Goal: Task Accomplishment & Management: Use online tool/utility

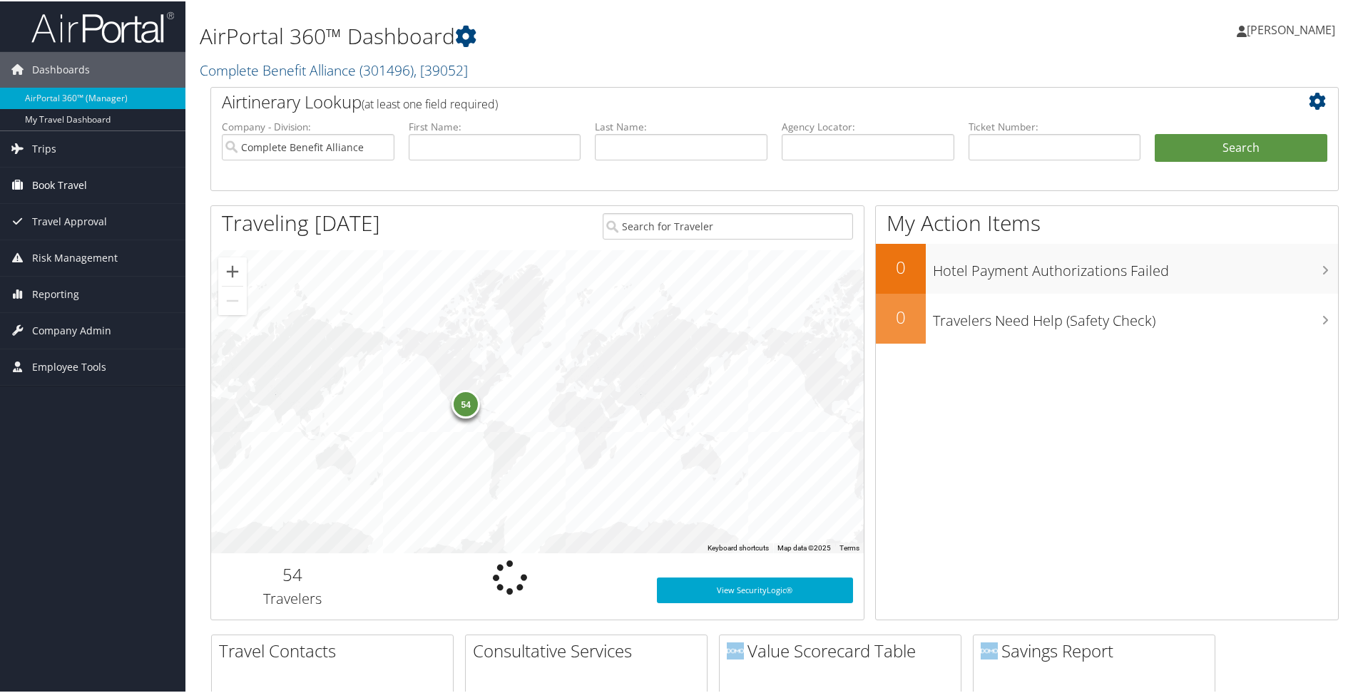
click at [68, 181] on span "Book Travel" at bounding box center [59, 184] width 55 height 36
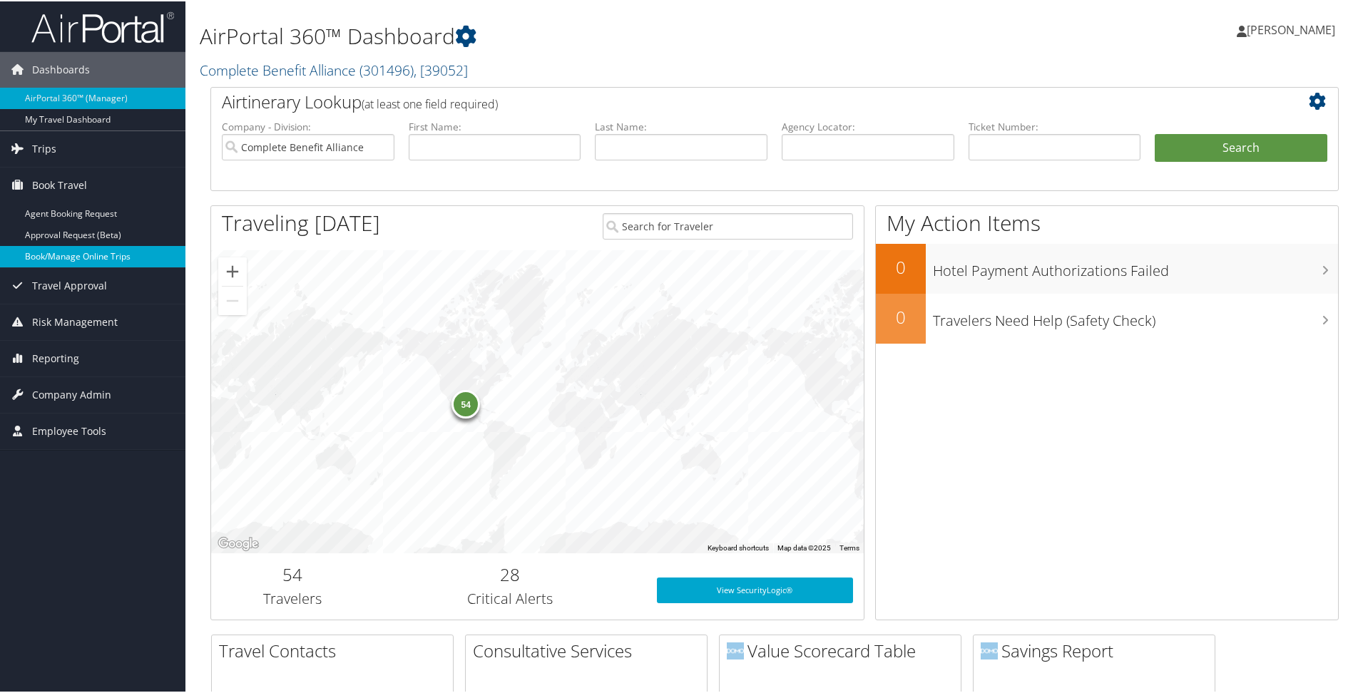
click at [87, 247] on link "Book/Manage Online Trips" at bounding box center [92, 255] width 185 height 21
